Goal: Find specific page/section: Find specific page/section

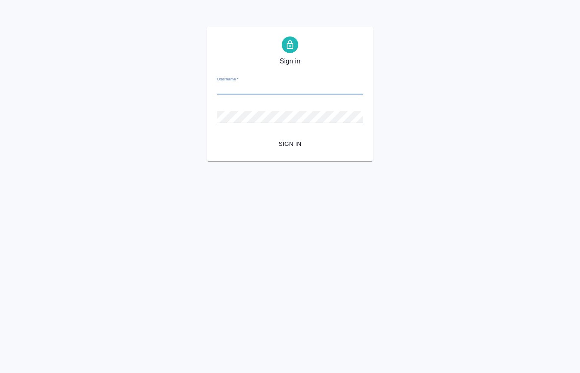
click at [228, 87] on input "Username   *" at bounding box center [290, 89] width 146 height 12
paste input "o.kucherenko@awatera.com"
type input "o.kucherenko@awatera.com"
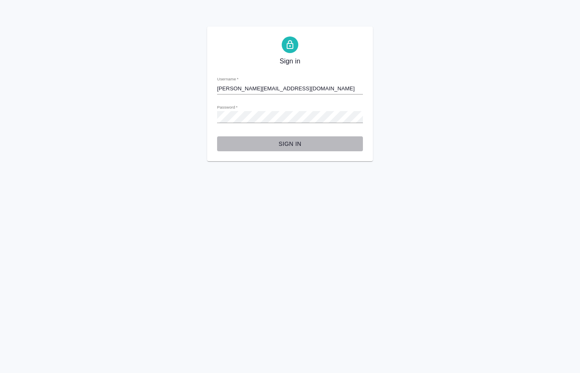
click at [298, 144] on span "Sign in" at bounding box center [290, 144] width 133 height 10
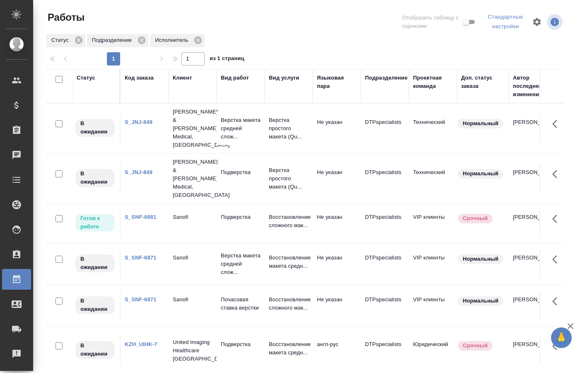
click at [224, 213] on p "Подверстка" at bounding box center [241, 217] width 40 height 8
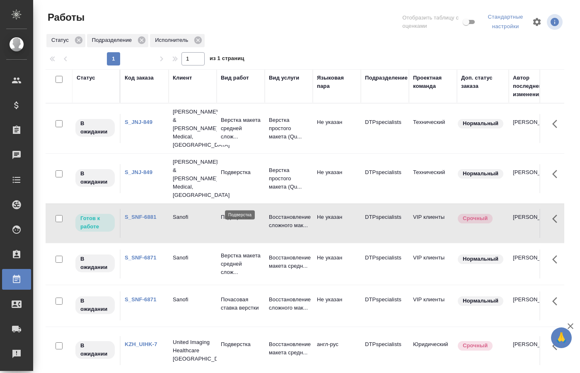
click at [224, 213] on p "Подверстка" at bounding box center [241, 217] width 40 height 8
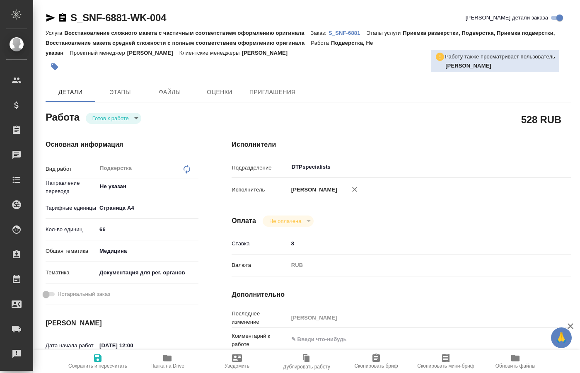
click at [133, 120] on body "🙏 .cls-1 fill:#fff; AWATERA Kucherenko Oksana Клиенты Спецификации Заказы 0 Чат…" at bounding box center [290, 186] width 580 height 373
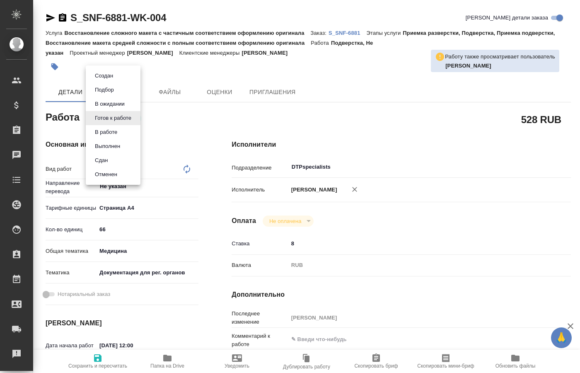
click at [118, 130] on li "В работе" at bounding box center [113, 132] width 55 height 14
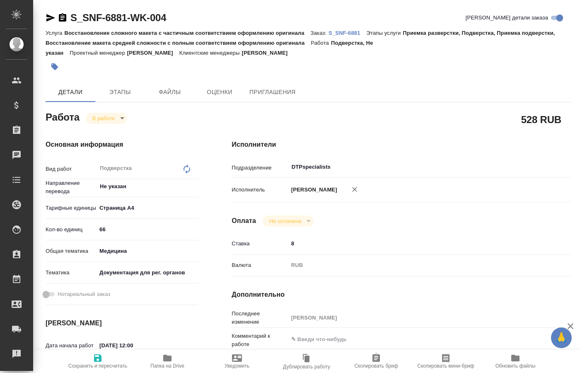
type textarea "x"
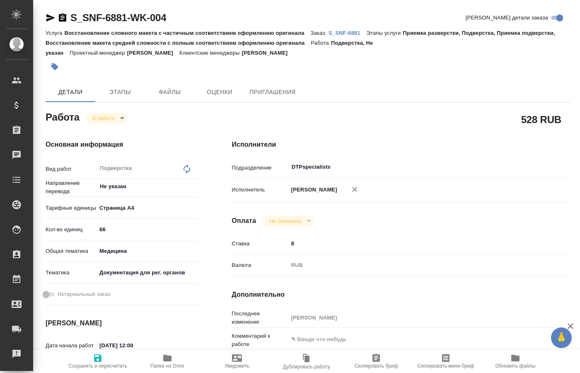
type textarea "x"
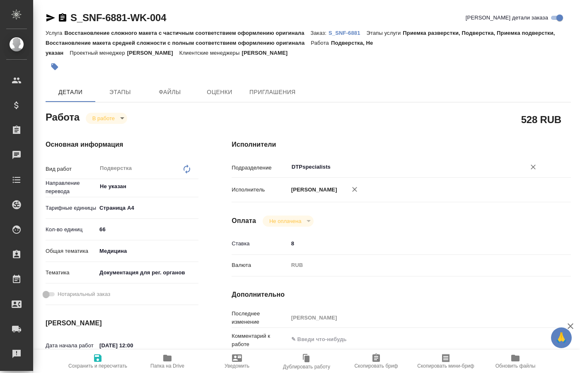
type textarea "x"
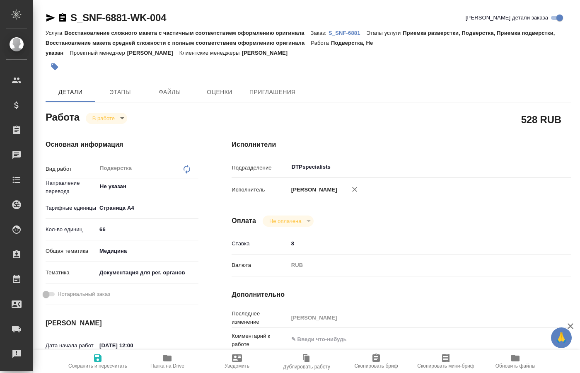
type textarea "x"
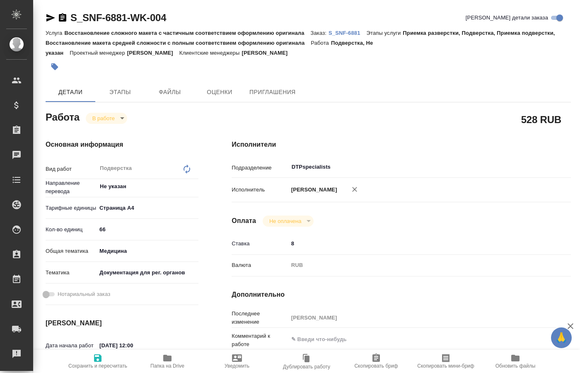
click at [351, 32] on p "S_SNF-6881" at bounding box center [348, 33] width 38 height 6
click at [170, 364] on span "Папка на Drive" at bounding box center [167, 366] width 34 height 6
type textarea "x"
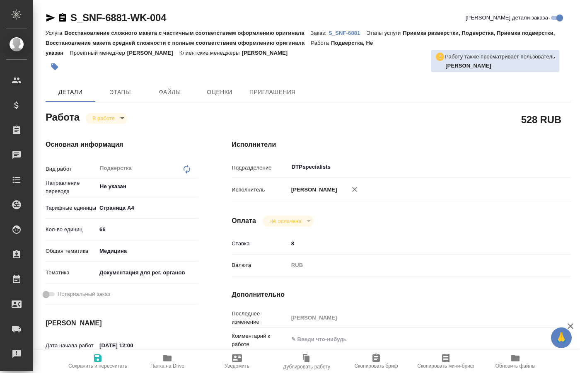
type textarea "x"
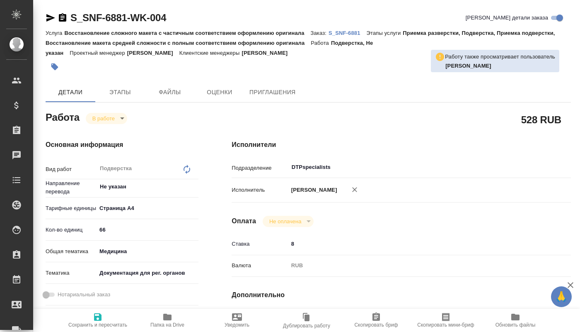
type textarea "x"
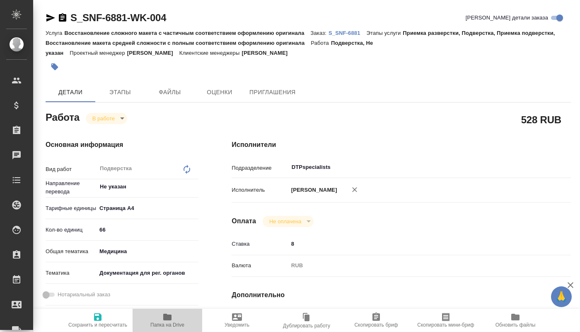
click at [165, 321] on icon "button" at bounding box center [168, 317] width 10 height 10
type textarea "x"
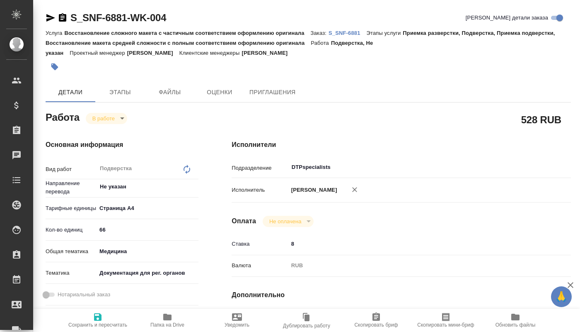
type textarea "x"
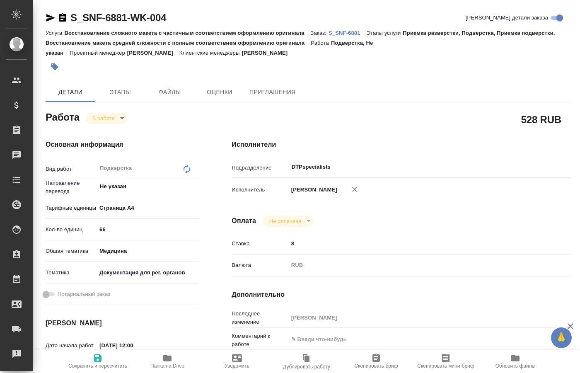
type textarea "x"
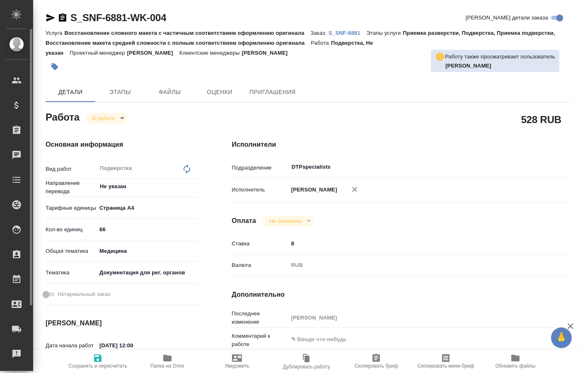
type textarea "x"
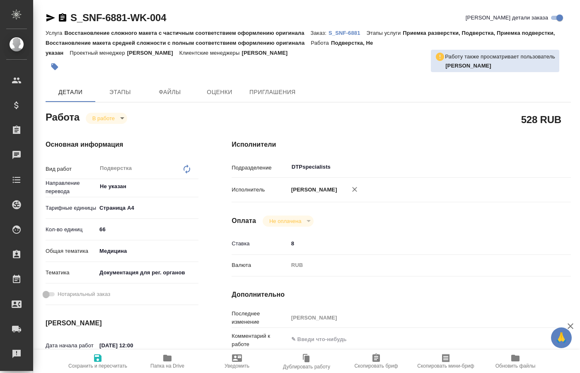
type textarea "x"
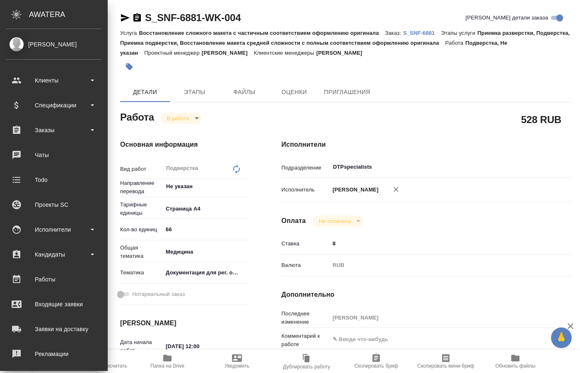
type textarea "x"
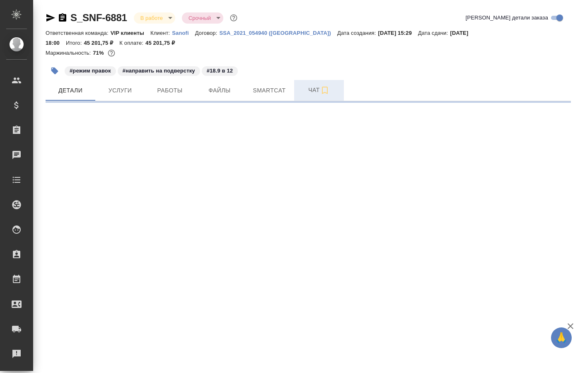
select select "RU"
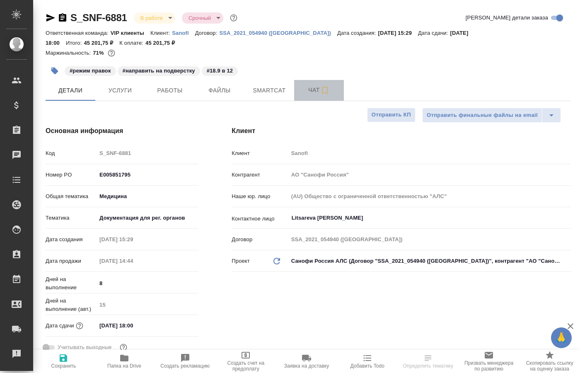
click at [317, 88] on span "Чат" at bounding box center [319, 90] width 40 height 10
type textarea "x"
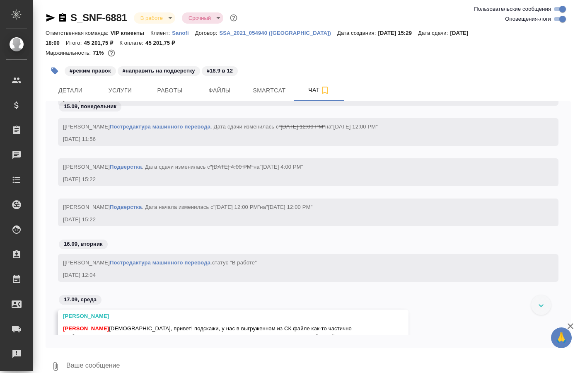
scroll to position [3140, 0]
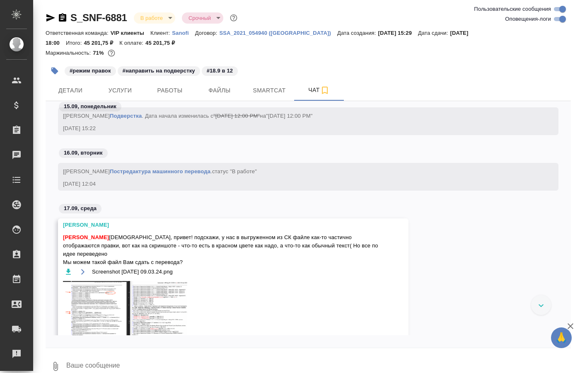
click at [118, 283] on img at bounding box center [125, 315] width 124 height 68
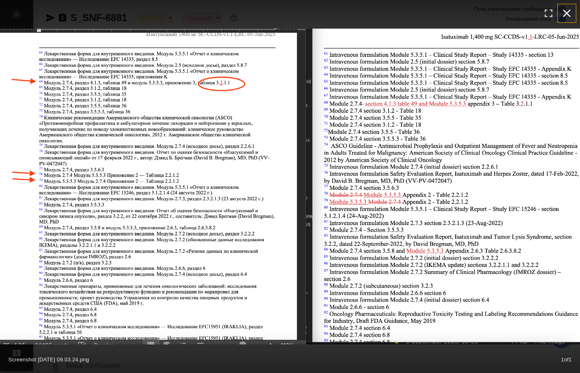
click at [565, 15] on icon "button" at bounding box center [567, 14] width 8 height 8
